Goal: Navigation & Orientation: Go to known website

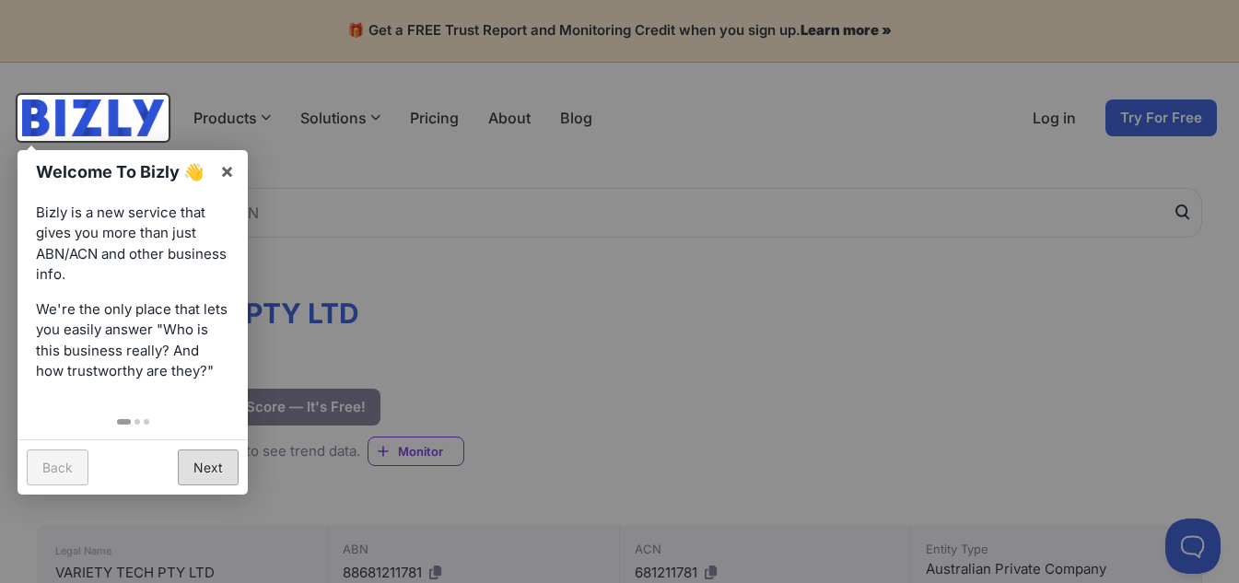
click at [186, 456] on link "Next" at bounding box center [208, 467] width 61 height 36
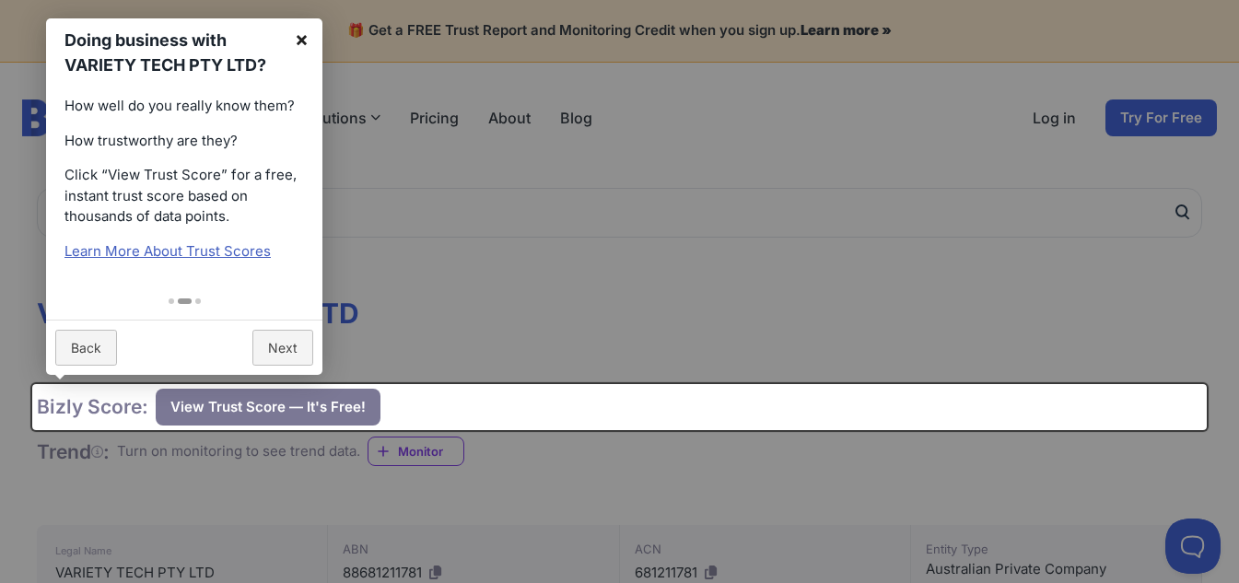
click at [297, 40] on link "×" at bounding box center [301, 38] width 41 height 41
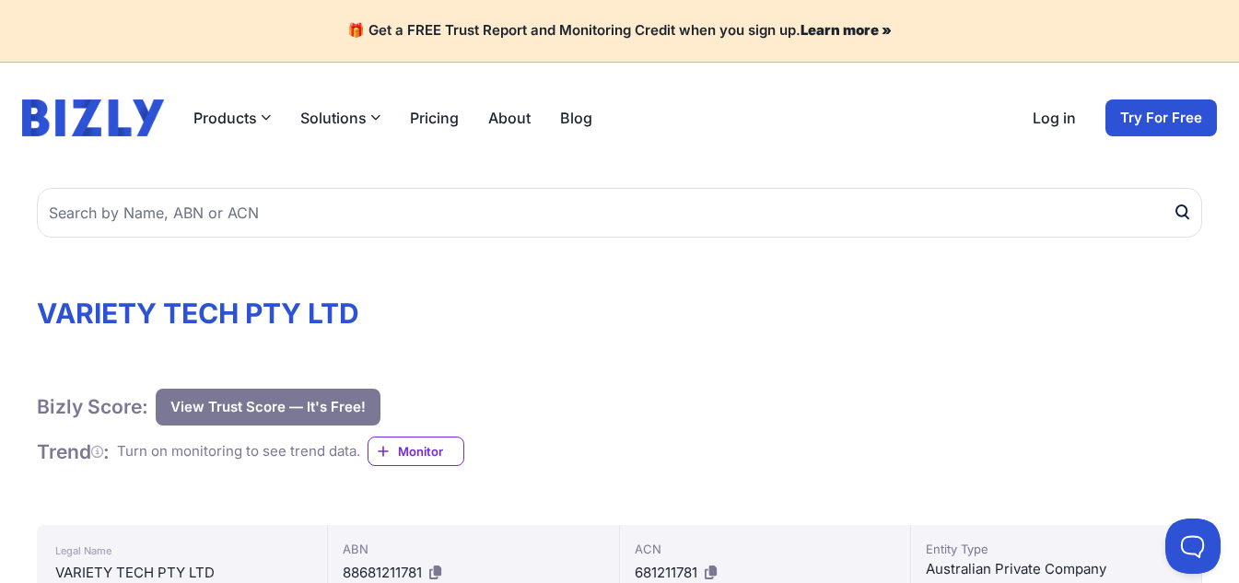
click at [69, 121] on img at bounding box center [93, 117] width 142 height 37
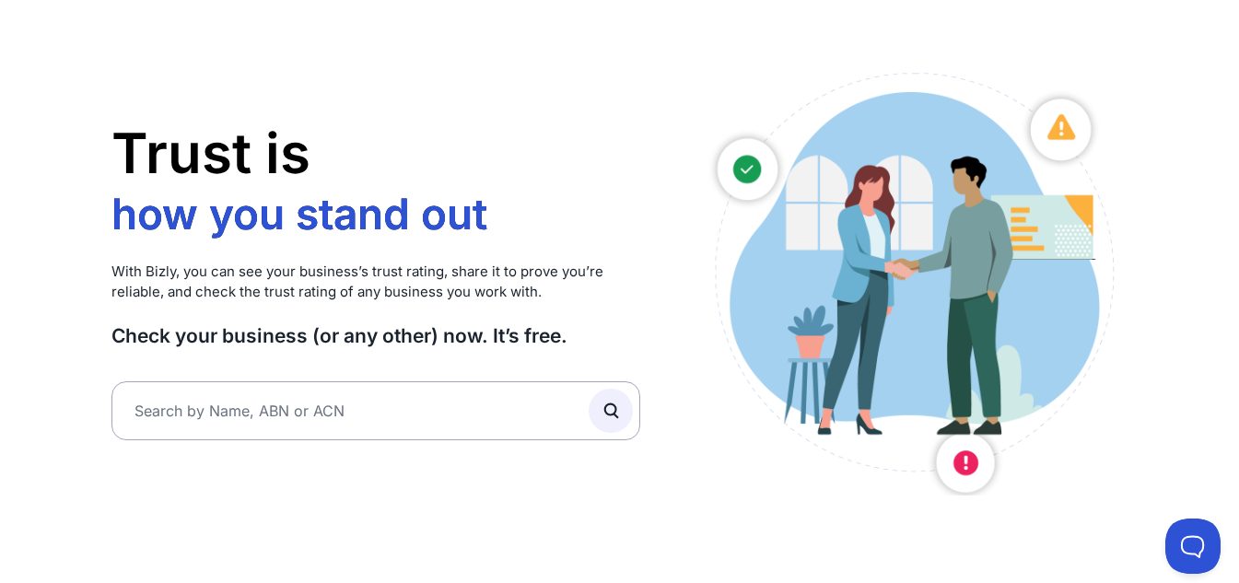
scroll to position [184, 0]
